Goal: Task Accomplishment & Management: Manage account settings

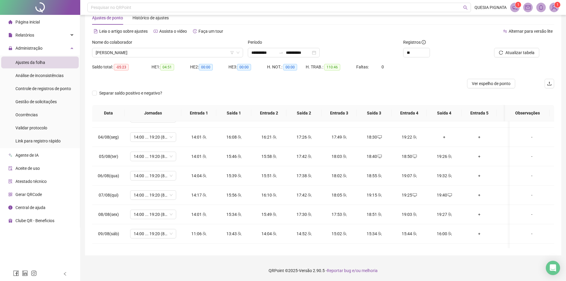
scroll to position [268, 0]
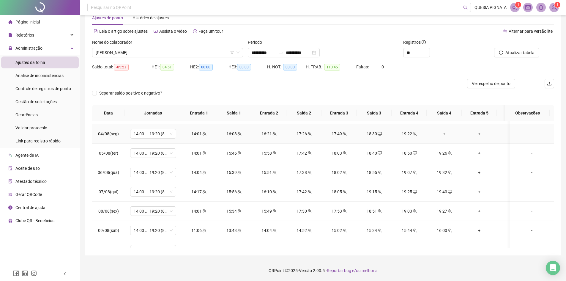
click at [445, 136] on div "+" at bounding box center [445, 134] width 26 height 7
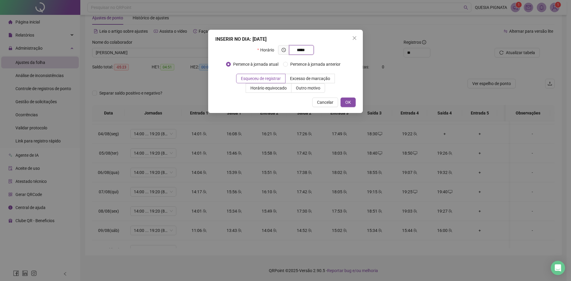
type input "*****"
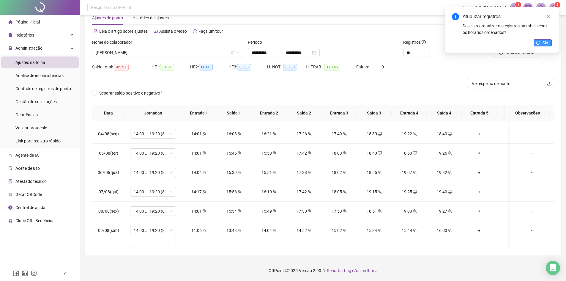
click at [541, 44] on button "Sim" at bounding box center [543, 42] width 18 height 7
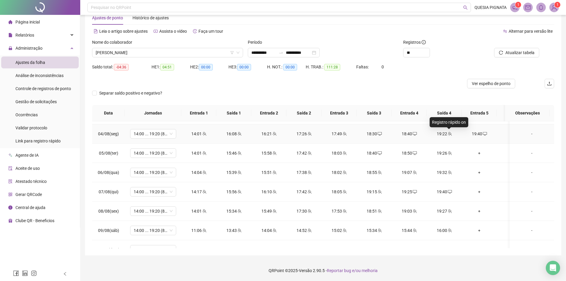
click at [449, 135] on icon "team" at bounding box center [450, 134] width 4 height 4
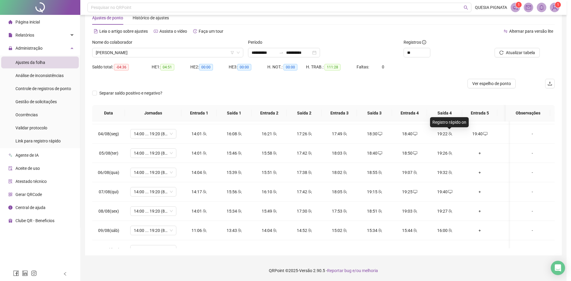
type input "**********"
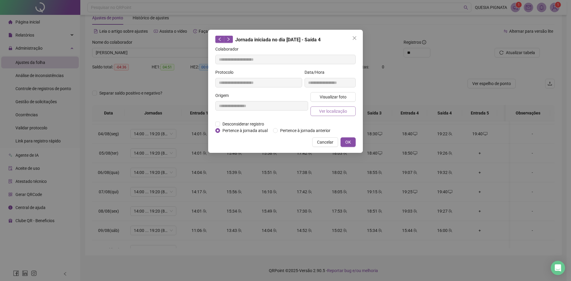
click at [337, 112] on span "Ver localização" at bounding box center [333, 111] width 28 height 7
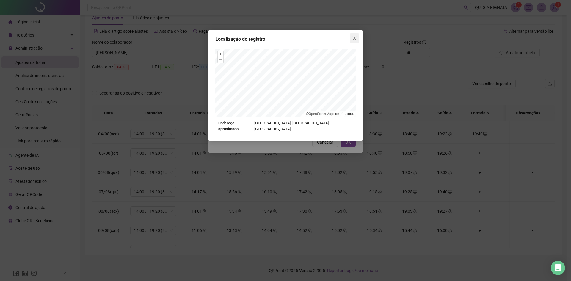
click at [352, 37] on span "Close" at bounding box center [355, 38] width 10 height 5
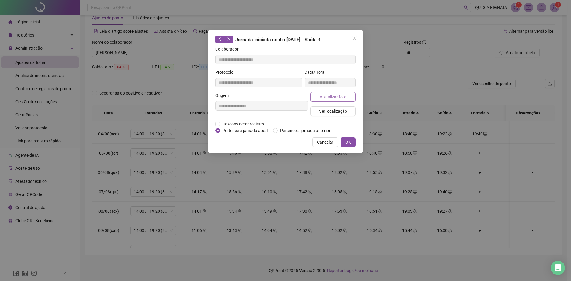
click at [337, 98] on span "Visualizar foto" at bounding box center [333, 97] width 27 height 7
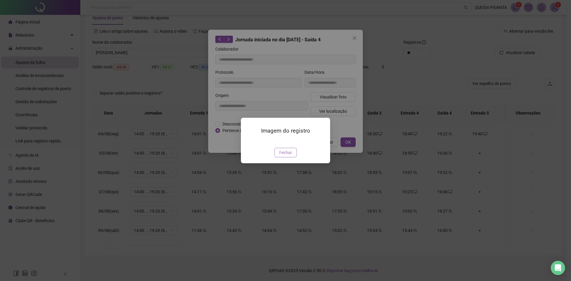
click at [293, 150] on button "Fechar" at bounding box center [285, 153] width 22 height 10
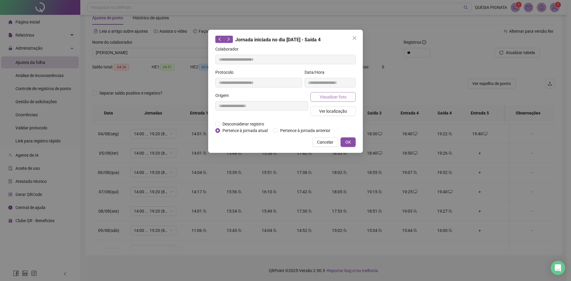
click at [321, 98] on span "Visualizar foto" at bounding box center [333, 97] width 27 height 7
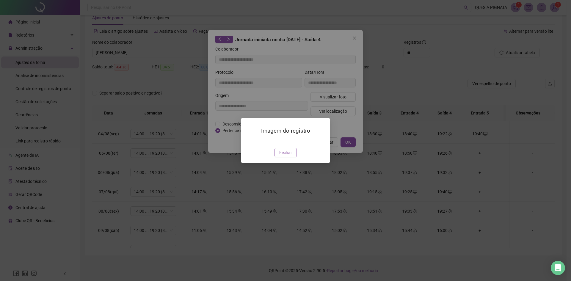
click at [285, 156] on span "Fechar" at bounding box center [285, 152] width 13 height 7
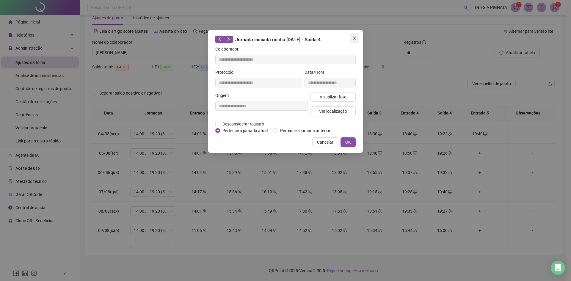
click at [353, 43] on button "Close" at bounding box center [355, 38] width 10 height 10
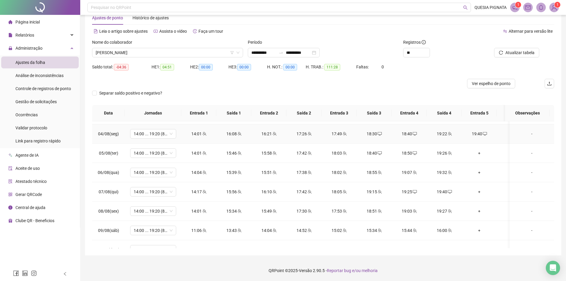
click at [487, 135] on div "19:40" at bounding box center [480, 134] width 26 height 7
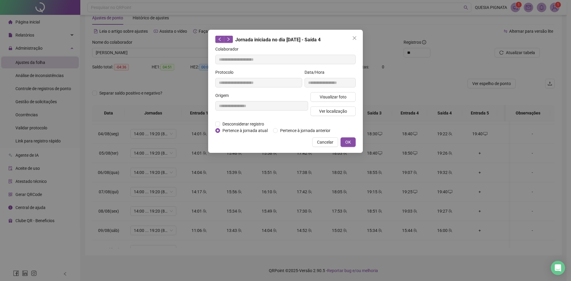
type input "**********"
click at [252, 124] on span "Desconsiderar registro" at bounding box center [243, 124] width 46 height 7
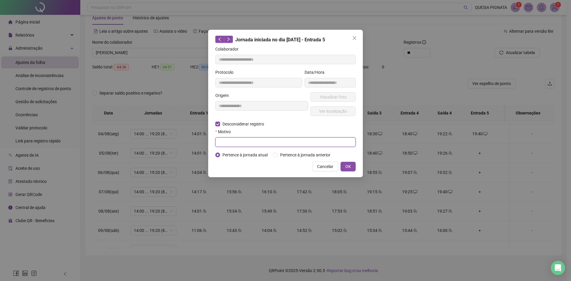
click at [225, 143] on input "text" at bounding box center [285, 142] width 140 height 10
type input "*"
type input "**********"
click at [345, 167] on button "OK" at bounding box center [347, 167] width 15 height 10
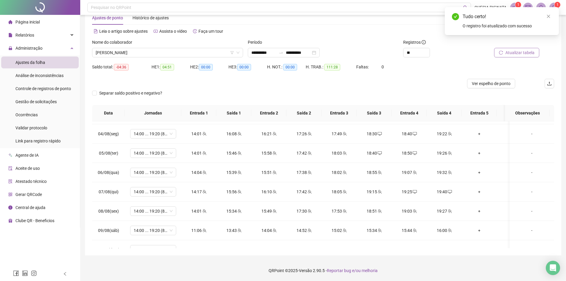
click at [513, 56] on span "Atualizar tabela" at bounding box center [520, 52] width 29 height 7
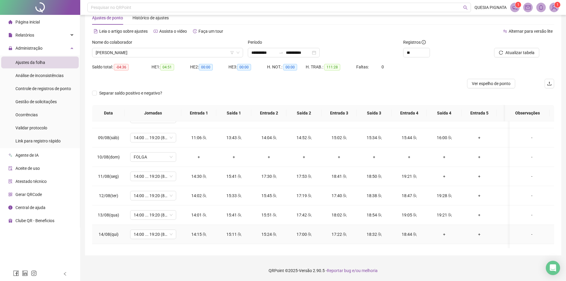
scroll to position [357, 0]
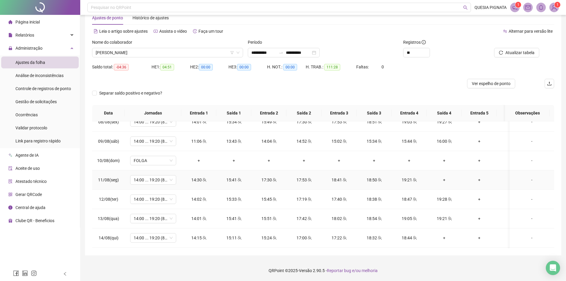
click at [448, 184] on td "+" at bounding box center [444, 179] width 35 height 19
click at [446, 181] on div "+" at bounding box center [445, 180] width 26 height 7
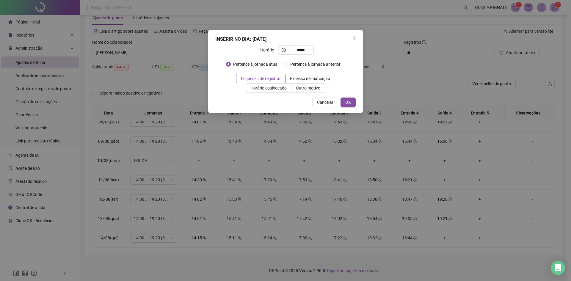
type input "*****"
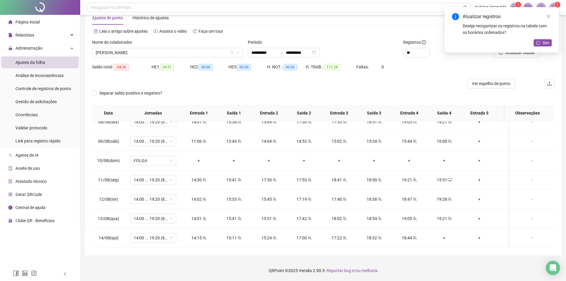
click at [526, 53] on div "Atualizar registros Deseja reorganizar os registros na tabela com os horários o…" at bounding box center [502, 29] width 114 height 45
click at [521, 53] on div "Atualizar registros Deseja reorganizar os registros na tabela com os horários o…" at bounding box center [502, 29] width 114 height 45
click at [539, 41] on icon "reload" at bounding box center [539, 43] width 4 height 4
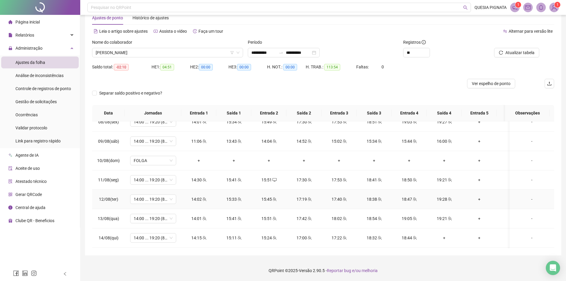
scroll to position [387, 0]
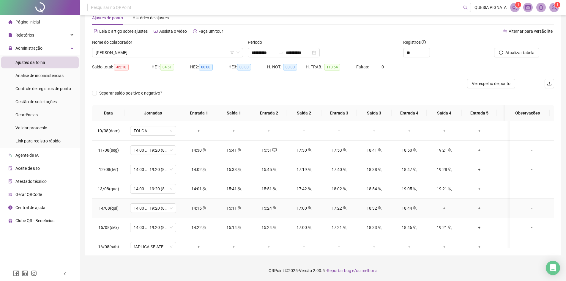
click at [440, 208] on div "+" at bounding box center [445, 208] width 26 height 7
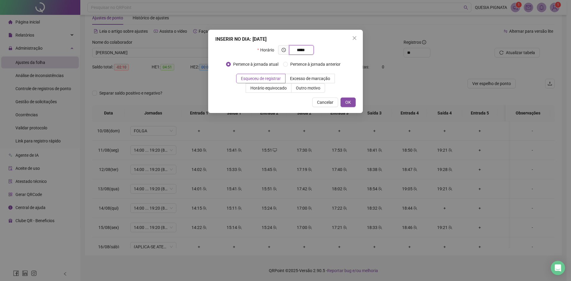
type input "*****"
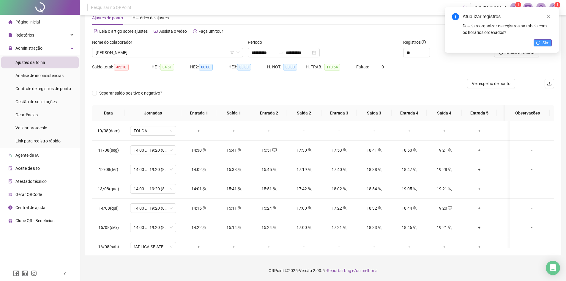
click at [542, 42] on button "Sim" at bounding box center [543, 42] width 18 height 7
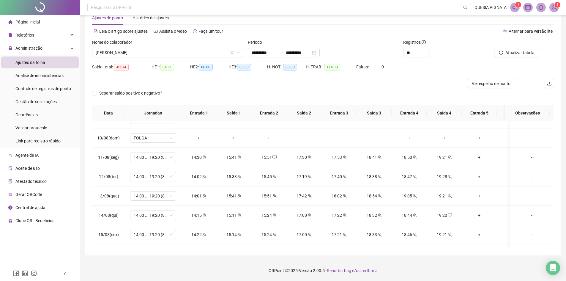
scroll to position [438, 0]
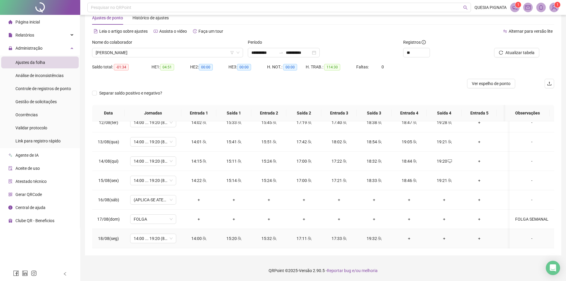
click at [409, 235] on div "+" at bounding box center [410, 238] width 26 height 7
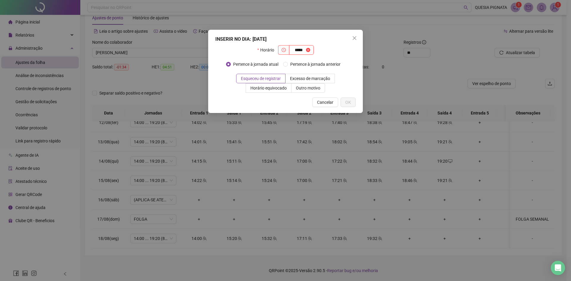
type input "*****"
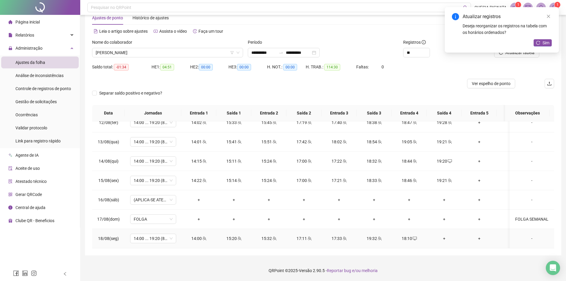
click at [447, 235] on div "+" at bounding box center [445, 238] width 26 height 7
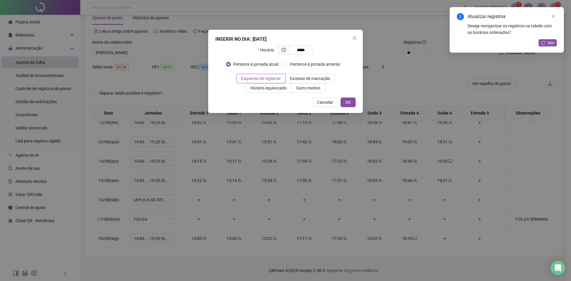
type input "*****"
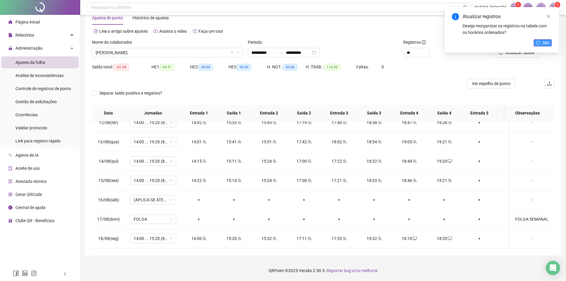
click at [539, 41] on icon "reload" at bounding box center [538, 43] width 4 height 4
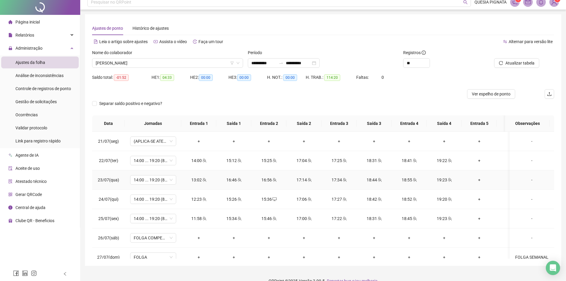
scroll to position [0, 0]
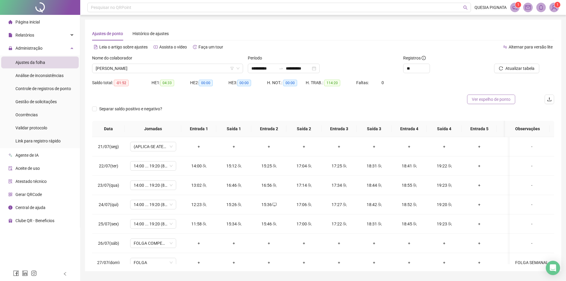
click at [486, 100] on span "Ver espelho de ponto" at bounding box center [491, 99] width 39 height 7
drag, startPoint x: 114, startPoint y: 82, endPoint x: 133, endPoint y: 82, distance: 18.7
click at [133, 82] on div "Saldo total: -01:52" at bounding box center [121, 82] width 59 height 7
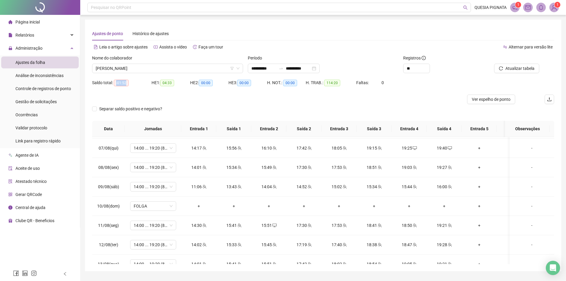
scroll to position [438, 0]
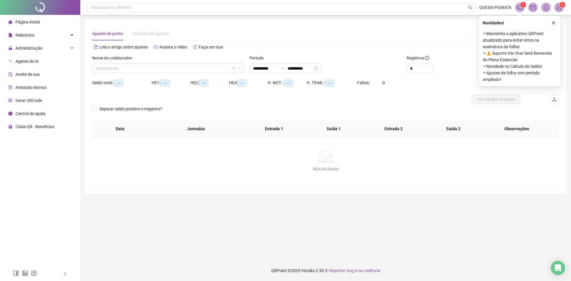
click at [34, 73] on span "Aceite de uso" at bounding box center [27, 74] width 24 height 5
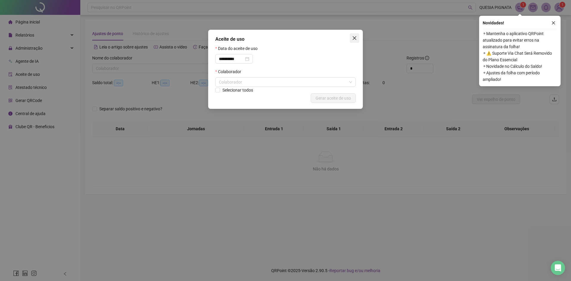
click at [356, 34] on button "Close" at bounding box center [355, 38] width 10 height 10
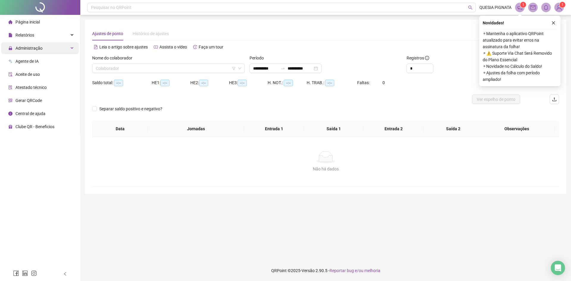
click at [40, 51] on span "Administração" at bounding box center [25, 48] width 34 height 12
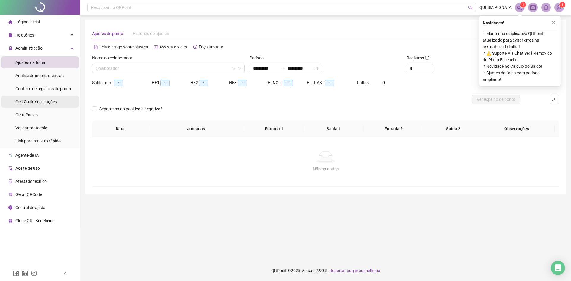
click at [33, 100] on span "Gestão de solicitações" at bounding box center [35, 101] width 41 height 5
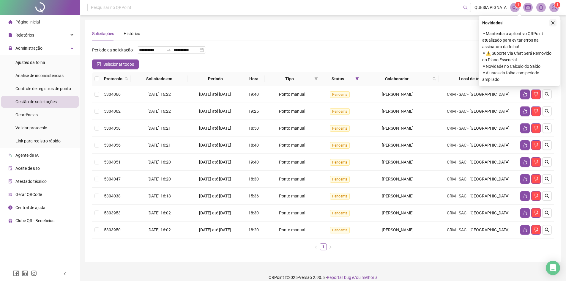
click at [555, 22] on icon "close" at bounding box center [553, 23] width 4 height 4
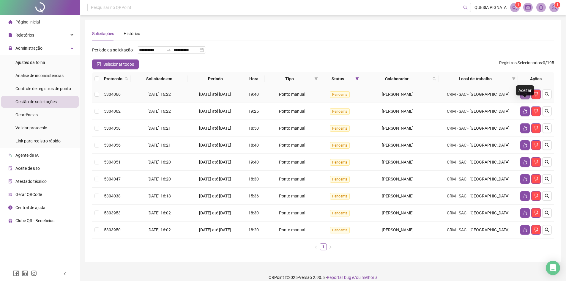
click at [524, 97] on icon "like" at bounding box center [525, 94] width 4 height 4
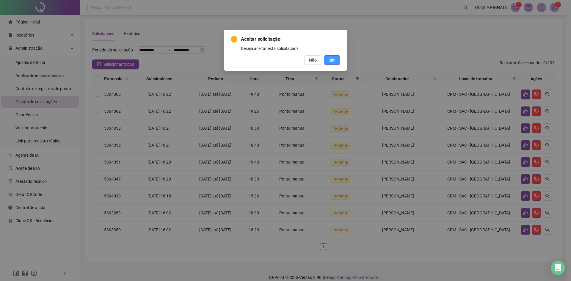
click at [335, 63] on button "Sim" at bounding box center [332, 60] width 16 height 10
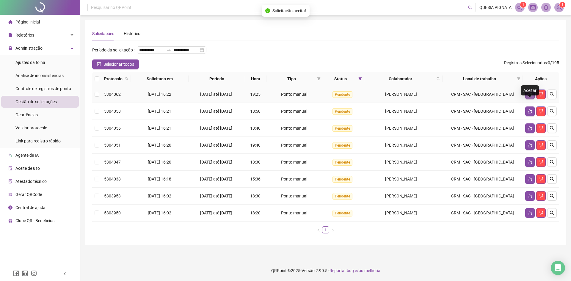
click at [533, 99] on button "button" at bounding box center [530, 94] width 10 height 10
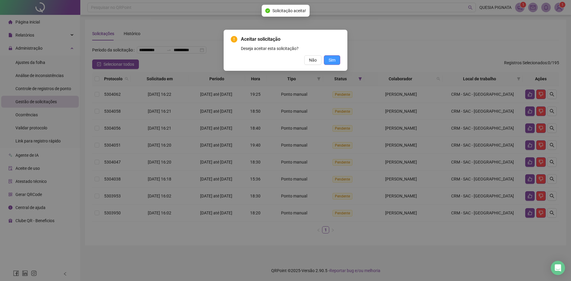
click at [333, 64] on button "Sim" at bounding box center [332, 60] width 16 height 10
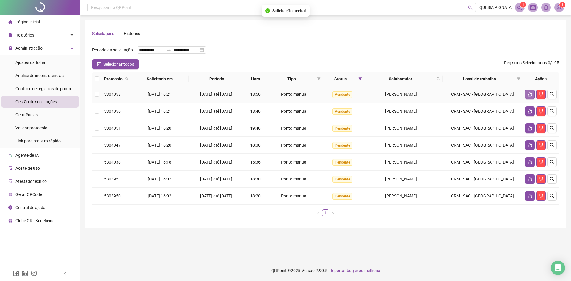
click at [527, 99] on button "button" at bounding box center [530, 94] width 10 height 10
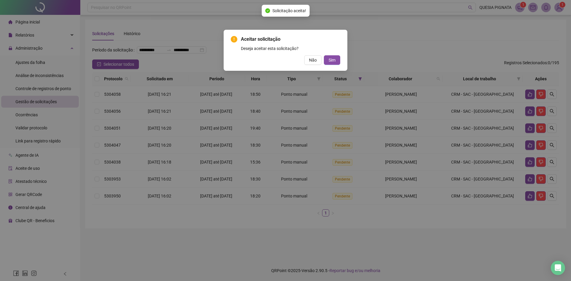
click at [327, 65] on div "Aceitar solicitação Deseja aceitar esta solicitação? Não Sim" at bounding box center [286, 50] width 124 height 41
click at [330, 61] on span "Sim" at bounding box center [332, 60] width 7 height 7
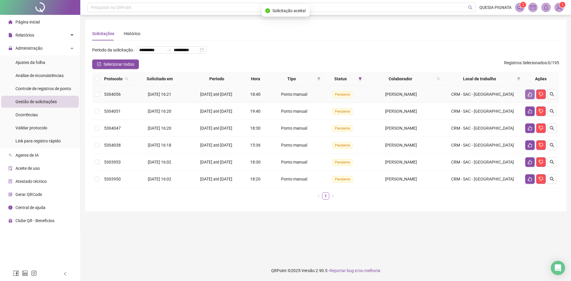
click at [528, 99] on button "button" at bounding box center [530, 94] width 10 height 10
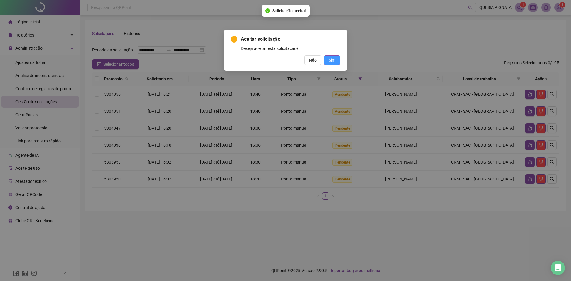
click at [334, 62] on span "Sim" at bounding box center [332, 60] width 7 height 7
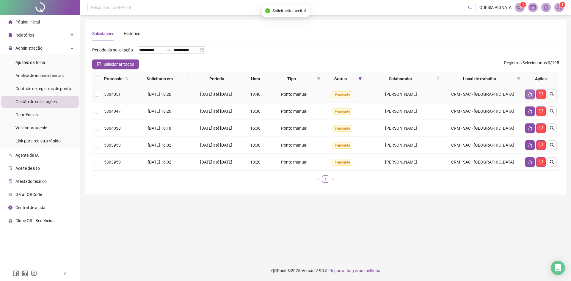
click at [526, 99] on button "button" at bounding box center [530, 94] width 10 height 10
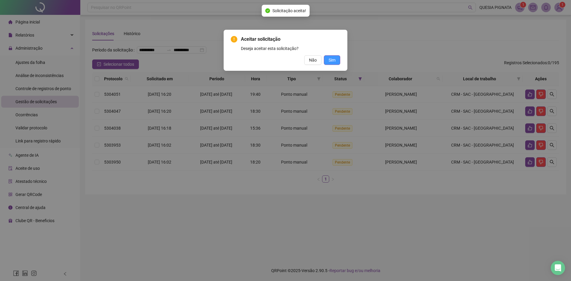
click at [328, 57] on button "Sim" at bounding box center [332, 60] width 16 height 10
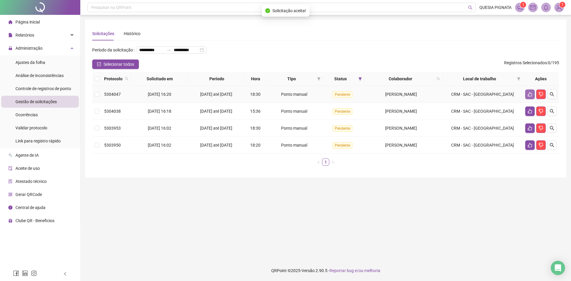
click at [529, 97] on icon "like" at bounding box center [529, 94] width 5 height 5
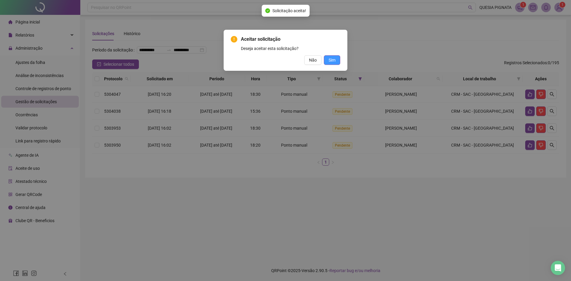
click at [329, 62] on span "Sim" at bounding box center [332, 60] width 7 height 7
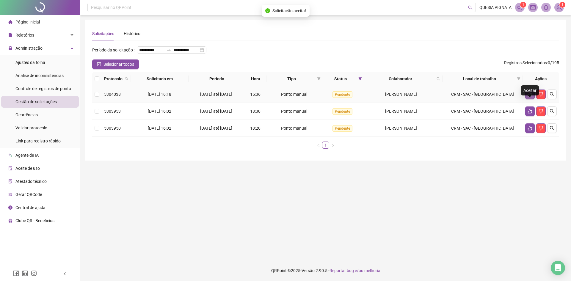
click at [529, 97] on icon "like" at bounding box center [529, 94] width 5 height 5
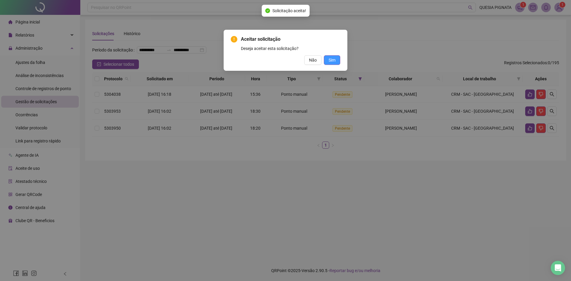
click at [334, 57] on span "Sim" at bounding box center [332, 60] width 7 height 7
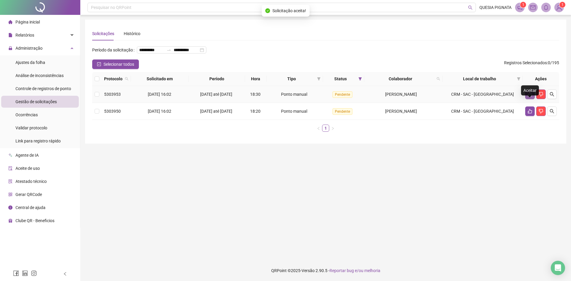
click at [530, 97] on icon "like" at bounding box center [529, 94] width 5 height 5
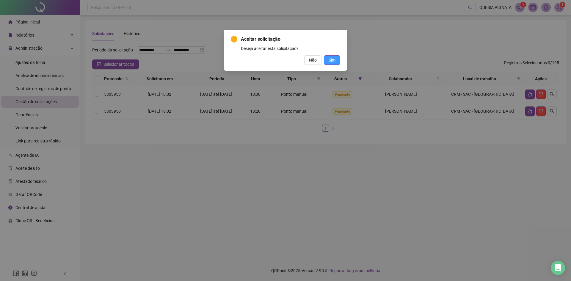
click at [336, 64] on button "Sim" at bounding box center [332, 60] width 16 height 10
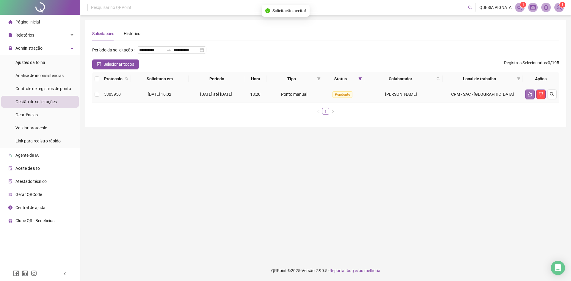
click at [530, 97] on icon "like" at bounding box center [529, 94] width 5 height 5
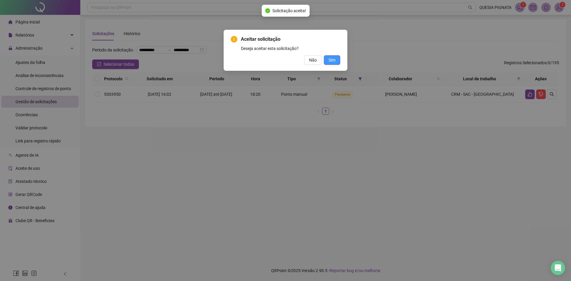
click at [337, 61] on button "Sim" at bounding box center [332, 60] width 16 height 10
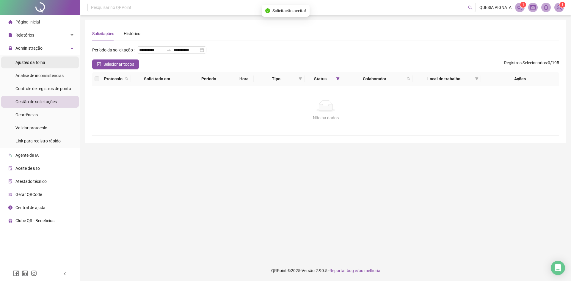
click at [32, 67] on div "Ajustes da folha" at bounding box center [30, 62] width 30 height 12
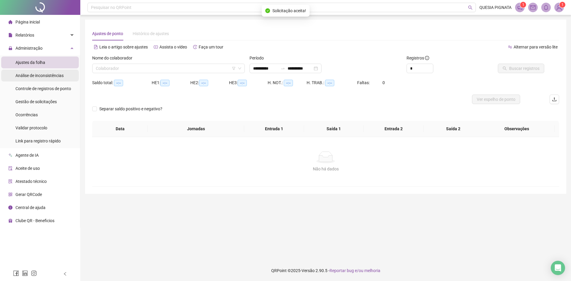
type input "**********"
click at [321, 68] on div "**********" at bounding box center [285, 69] width 72 height 10
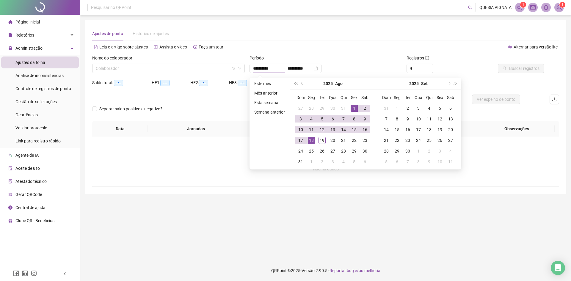
click at [302, 81] on button "prev-year" at bounding box center [302, 84] width 7 height 12
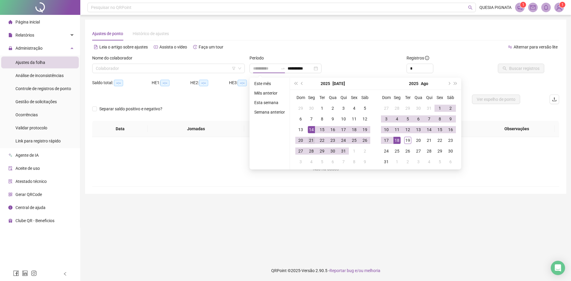
type input "**********"
click at [312, 140] on div "21" at bounding box center [311, 140] width 7 height 7
type input "**********"
click at [400, 140] on div "18" at bounding box center [396, 140] width 7 height 7
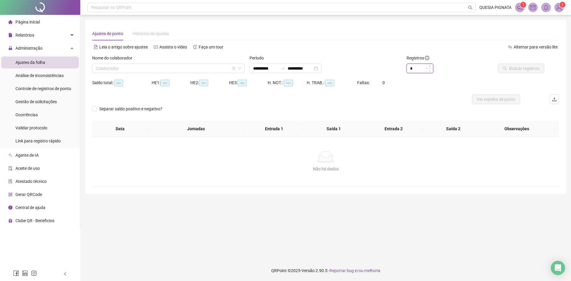
click at [418, 70] on input "*" at bounding box center [420, 68] width 26 height 9
type input "**"
click at [175, 68] on input "search" at bounding box center [166, 68] width 140 height 9
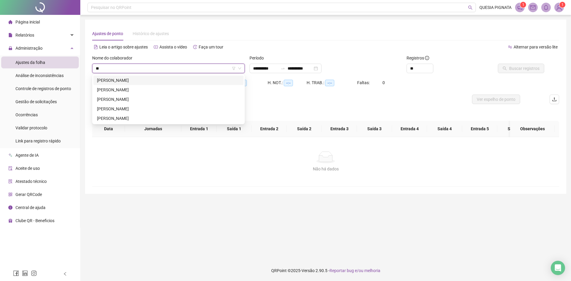
type input "***"
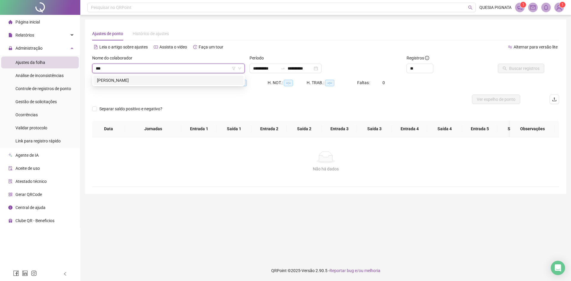
click at [180, 80] on div "[PERSON_NAME]" at bounding box center [168, 80] width 143 height 7
click at [501, 68] on button "Buscar registros" at bounding box center [521, 69] width 46 height 10
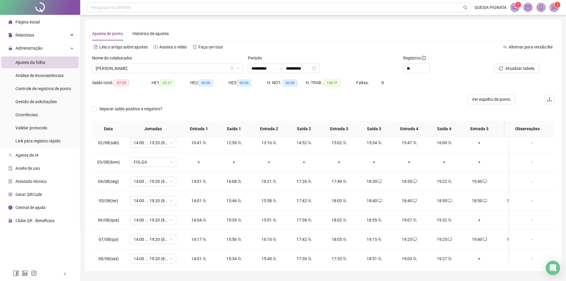
scroll to position [260, 0]
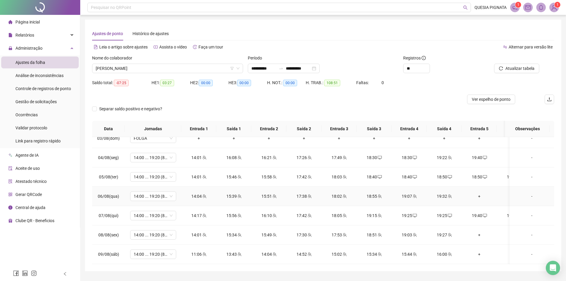
click at [452, 196] on div "19:32" at bounding box center [445, 196] width 26 height 7
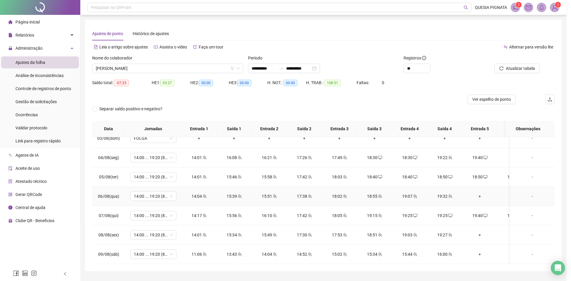
type input "**********"
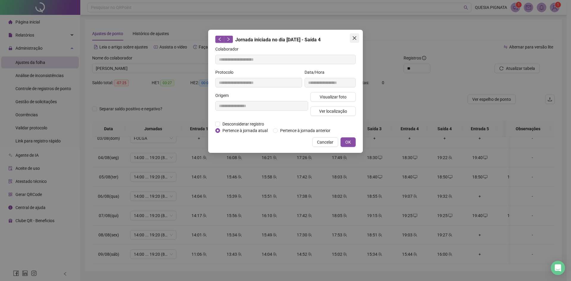
click at [354, 37] on icon "close" at bounding box center [354, 38] width 5 height 5
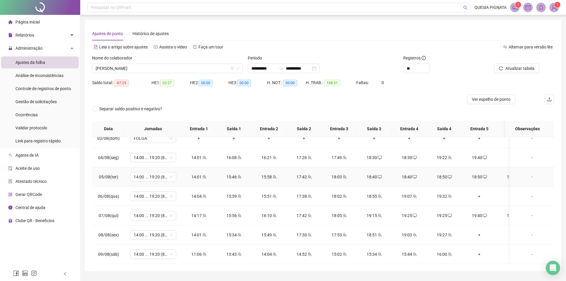
click at [411, 176] on div "18:40" at bounding box center [410, 177] width 26 height 7
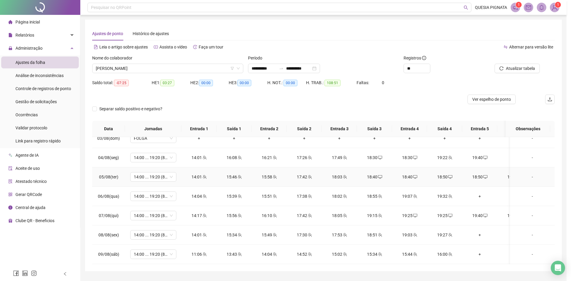
type input "**********"
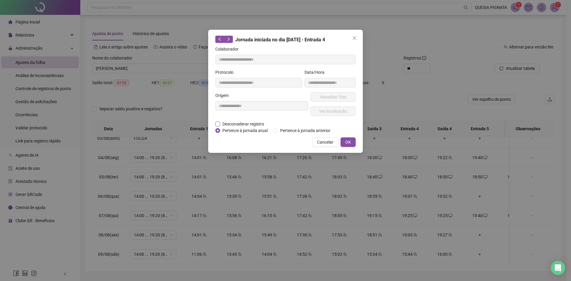
click at [240, 122] on span "Desconsiderar registro" at bounding box center [243, 124] width 46 height 7
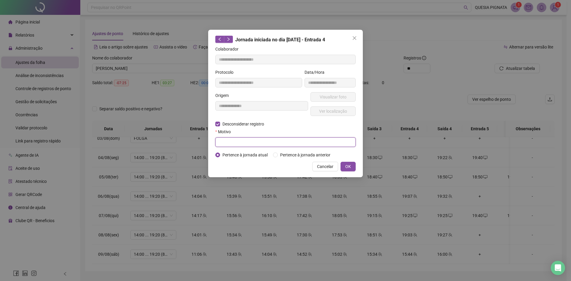
click at [235, 139] on input "text" at bounding box center [285, 142] width 140 height 10
type input "**********"
click at [354, 165] on button "OK" at bounding box center [347, 167] width 15 height 10
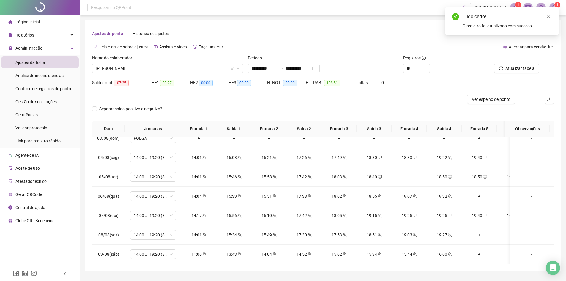
click at [517, 63] on div "Atualizar tabela" at bounding box center [510, 64] width 58 height 18
click at [514, 68] on span "Atualizar tabela" at bounding box center [520, 68] width 29 height 7
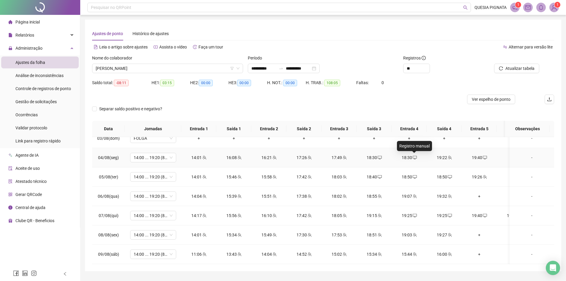
click at [413, 158] on icon "desktop" at bounding box center [415, 158] width 4 height 4
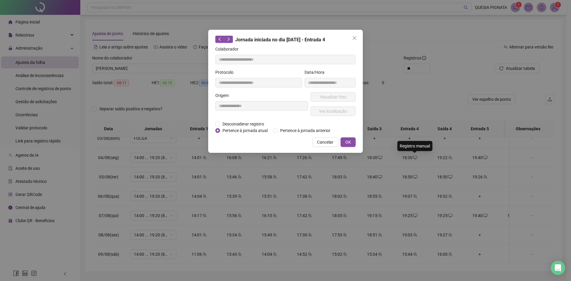
type input "**********"
click at [238, 125] on span "Desconsiderar registro" at bounding box center [243, 124] width 46 height 7
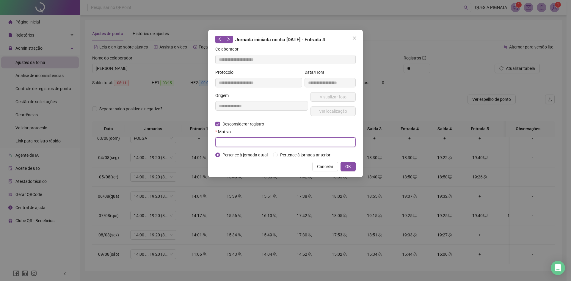
click at [227, 139] on input "text" at bounding box center [285, 142] width 140 height 10
type input "**********"
click at [344, 167] on button "OK" at bounding box center [347, 167] width 15 height 10
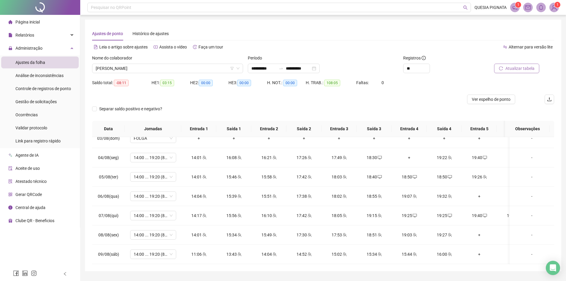
click at [518, 64] on div "Atualizar tabela" at bounding box center [510, 64] width 58 height 18
click at [518, 66] on span "Atualizar tabela" at bounding box center [520, 68] width 29 height 7
click at [415, 215] on icon "desktop" at bounding box center [415, 215] width 4 height 4
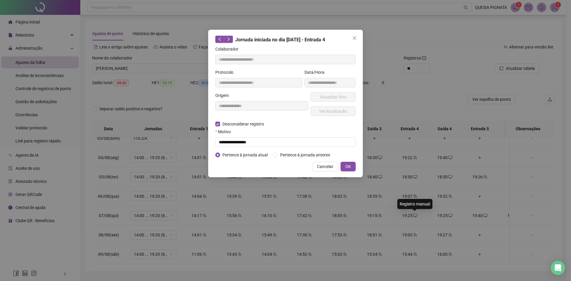
type input "**********"
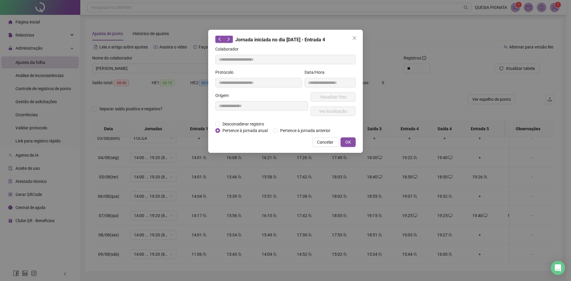
click at [229, 130] on span "Pertence à jornada atual" at bounding box center [245, 130] width 50 height 7
click at [230, 123] on span "Desconsiderar registro" at bounding box center [243, 124] width 46 height 7
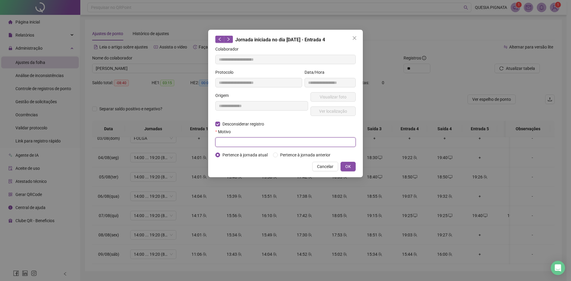
click at [226, 143] on input "text" at bounding box center [285, 142] width 140 height 10
type input "**********"
click at [345, 164] on button "OK" at bounding box center [347, 167] width 15 height 10
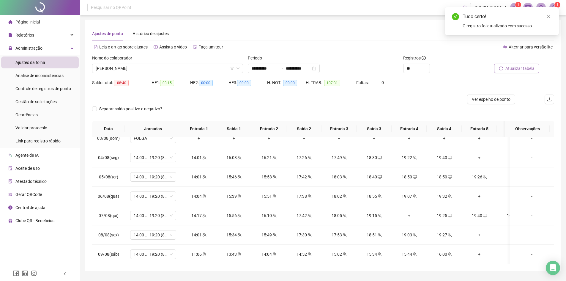
click at [513, 67] on span "Atualizar tabela" at bounding box center [520, 68] width 29 height 7
click at [479, 216] on div "19:40" at bounding box center [480, 215] width 26 height 7
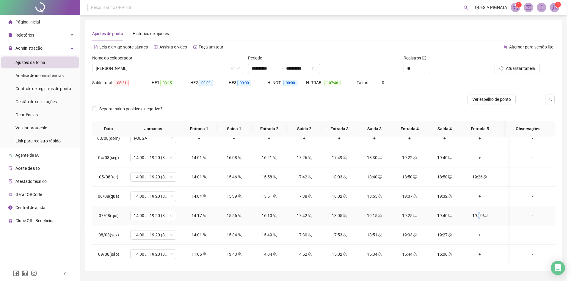
type input "**********"
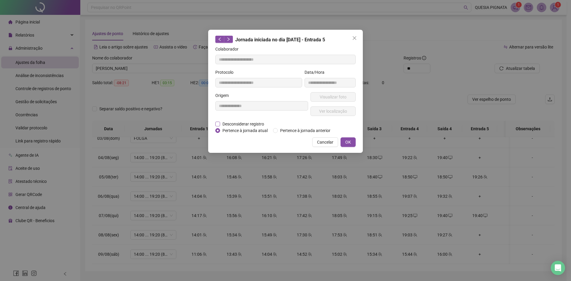
click at [239, 122] on span "Desconsiderar registro" at bounding box center [243, 124] width 46 height 7
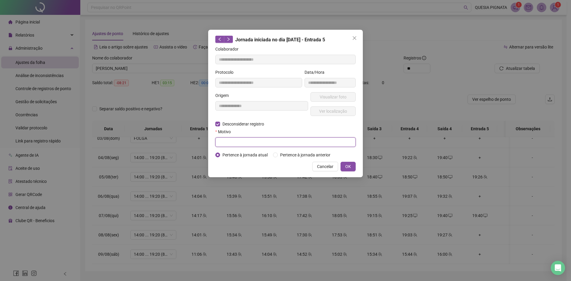
click at [239, 144] on input "text" at bounding box center [285, 142] width 140 height 10
type input "**********"
click at [347, 167] on span "OK" at bounding box center [348, 166] width 6 height 7
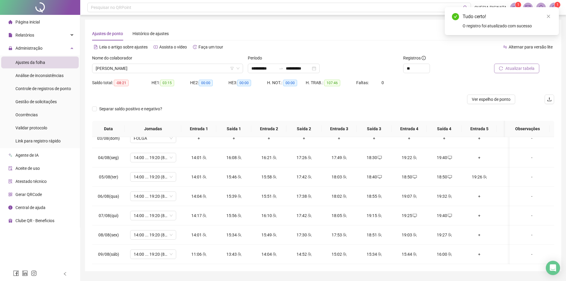
click at [512, 69] on span "Atualizar tabela" at bounding box center [520, 68] width 29 height 7
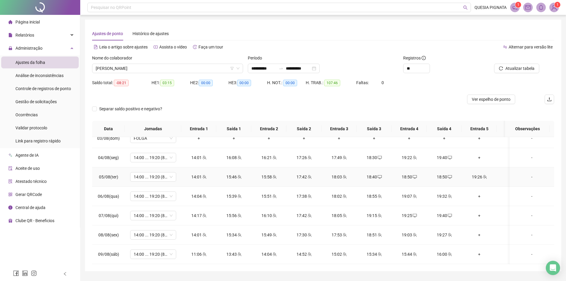
click at [413, 177] on icon "desktop" at bounding box center [415, 177] width 4 height 4
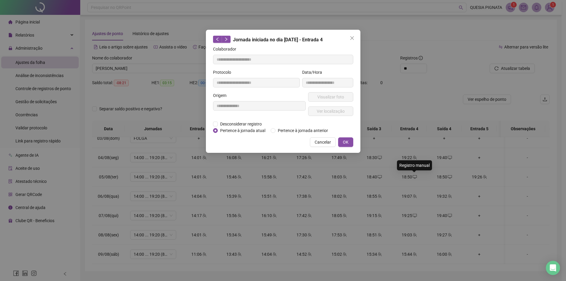
type input "**********"
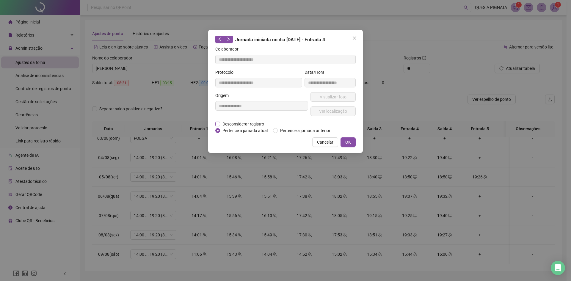
click at [246, 121] on span "Desconsiderar registro" at bounding box center [243, 124] width 46 height 7
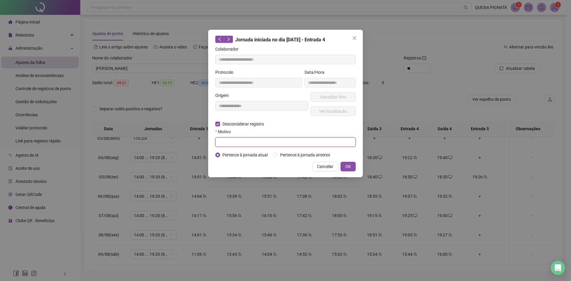
click at [237, 142] on input "text" at bounding box center [285, 142] width 140 height 10
type input "**********"
click at [349, 164] on span "OK" at bounding box center [348, 166] width 6 height 7
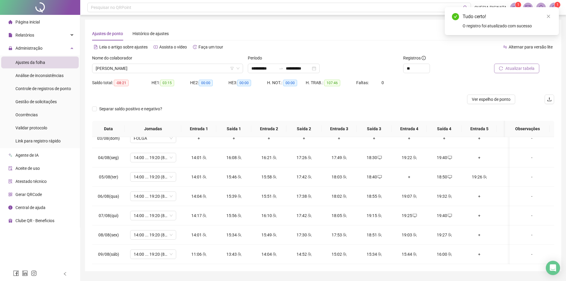
click at [512, 69] on span "Atualizar tabela" at bounding box center [520, 68] width 29 height 7
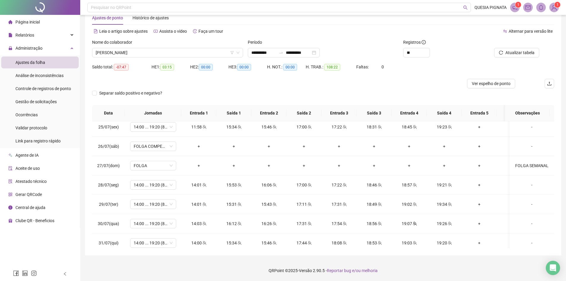
scroll to position [0, 0]
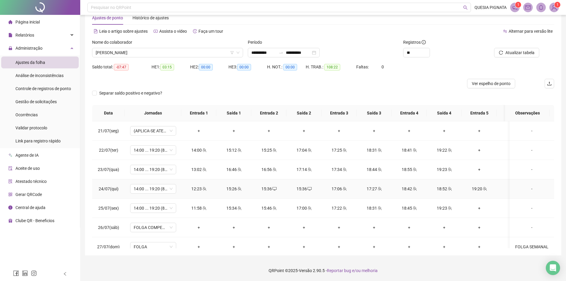
click at [308, 189] on icon "desktop" at bounding box center [310, 189] width 4 height 4
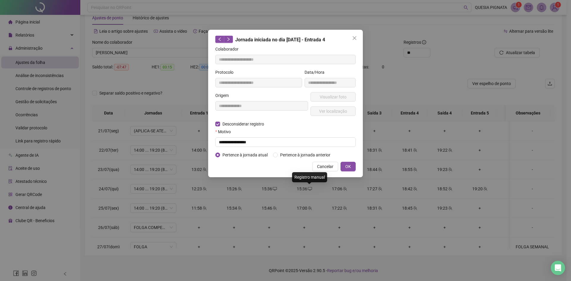
type input "**********"
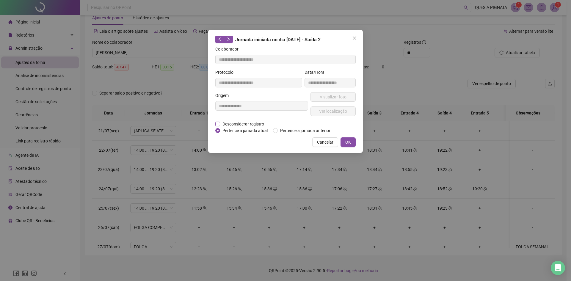
click at [238, 124] on span "Desconsiderar registro" at bounding box center [243, 124] width 46 height 7
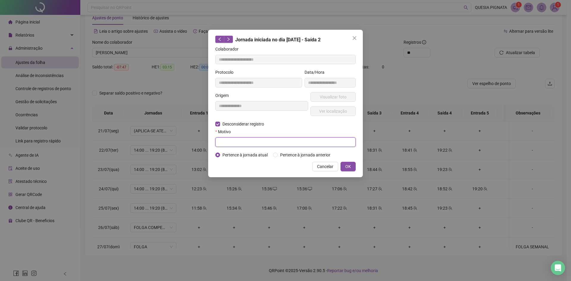
click at [229, 141] on input "text" at bounding box center [285, 142] width 140 height 10
type input "**********"
click at [344, 166] on button "OK" at bounding box center [347, 167] width 15 height 10
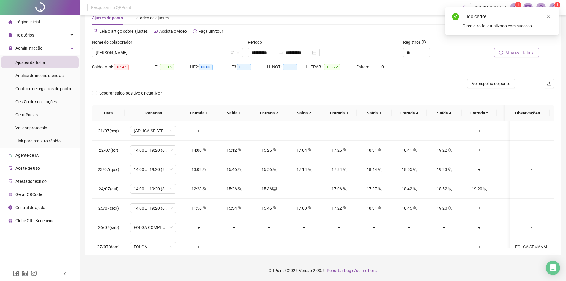
click at [515, 54] on span "Atualizar tabela" at bounding box center [520, 52] width 29 height 7
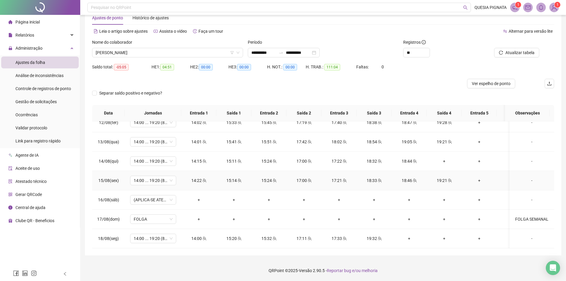
scroll to position [438, 0]
click at [507, 55] on span "Atualizar tabela" at bounding box center [520, 52] width 29 height 7
click at [509, 53] on span "Atualizar tabela" at bounding box center [520, 52] width 29 height 7
click at [509, 52] on span "Atualizar tabela" at bounding box center [520, 52] width 29 height 7
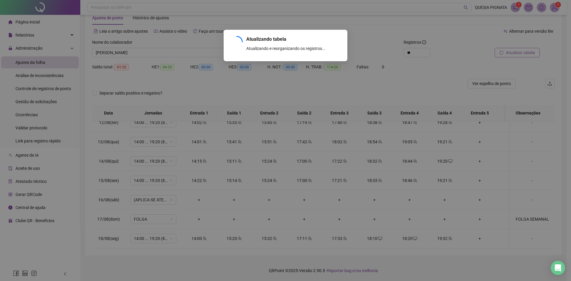
click at [509, 52] on div "Atualizando tabela Atualizando e reorganizando os registros... OK" at bounding box center [285, 140] width 571 height 281
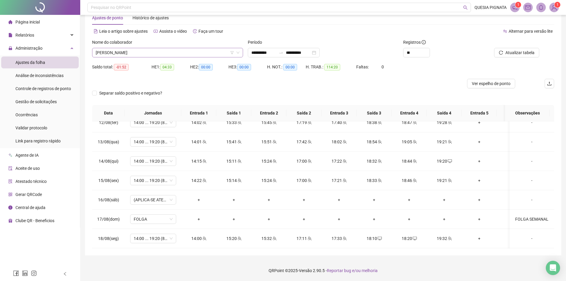
click at [174, 54] on span "[PERSON_NAME]" at bounding box center [168, 52] width 144 height 9
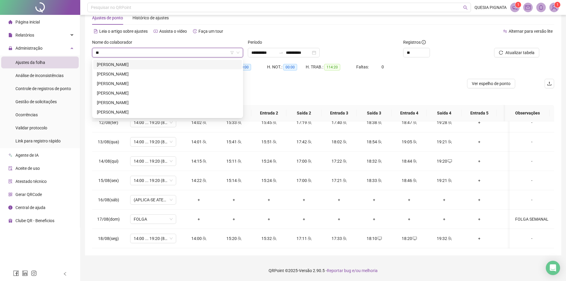
scroll to position [0, 0]
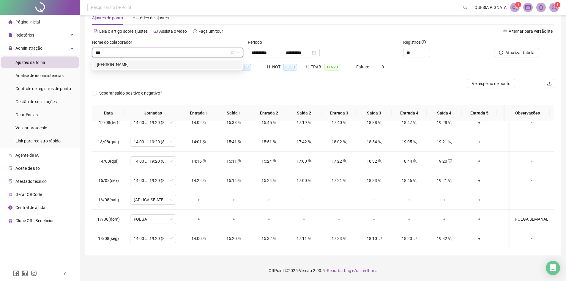
type input "****"
click at [172, 62] on div "[PERSON_NAME]" at bounding box center [168, 64] width 142 height 7
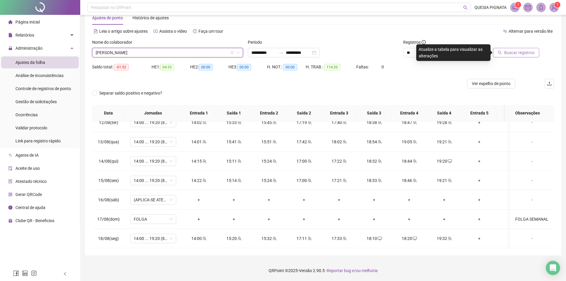
click at [514, 51] on span "Buscar registros" at bounding box center [520, 52] width 30 height 7
